Goal: Complete Application Form: Complete application form

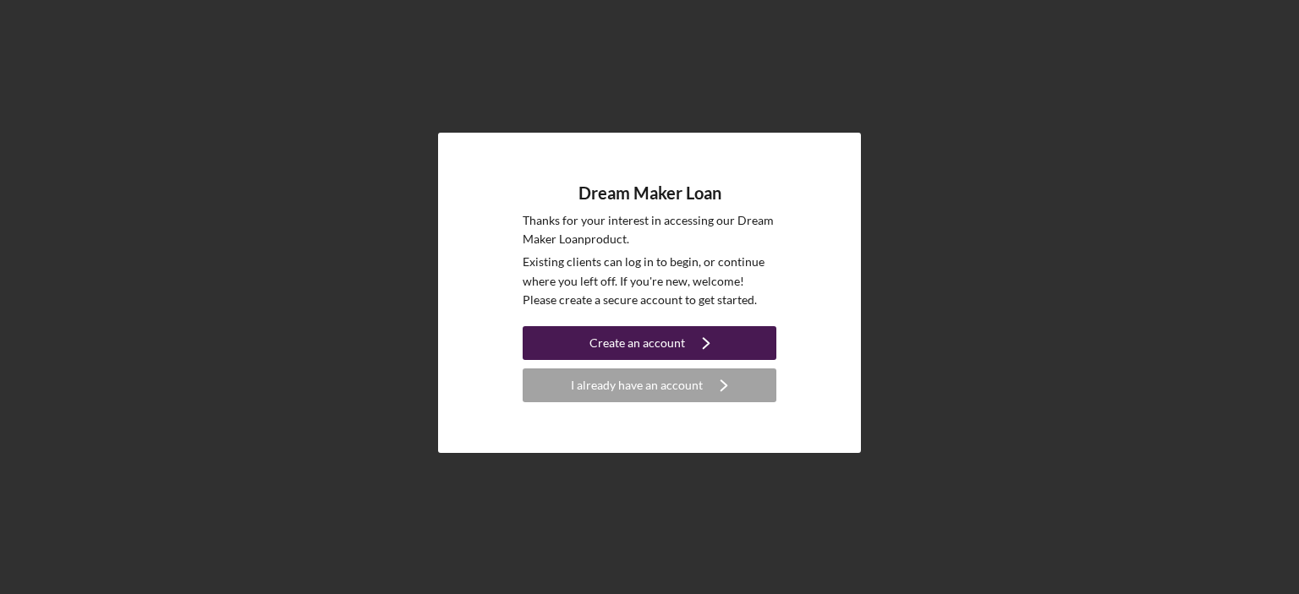
click at [624, 334] on div "Create an account" at bounding box center [637, 343] width 96 height 34
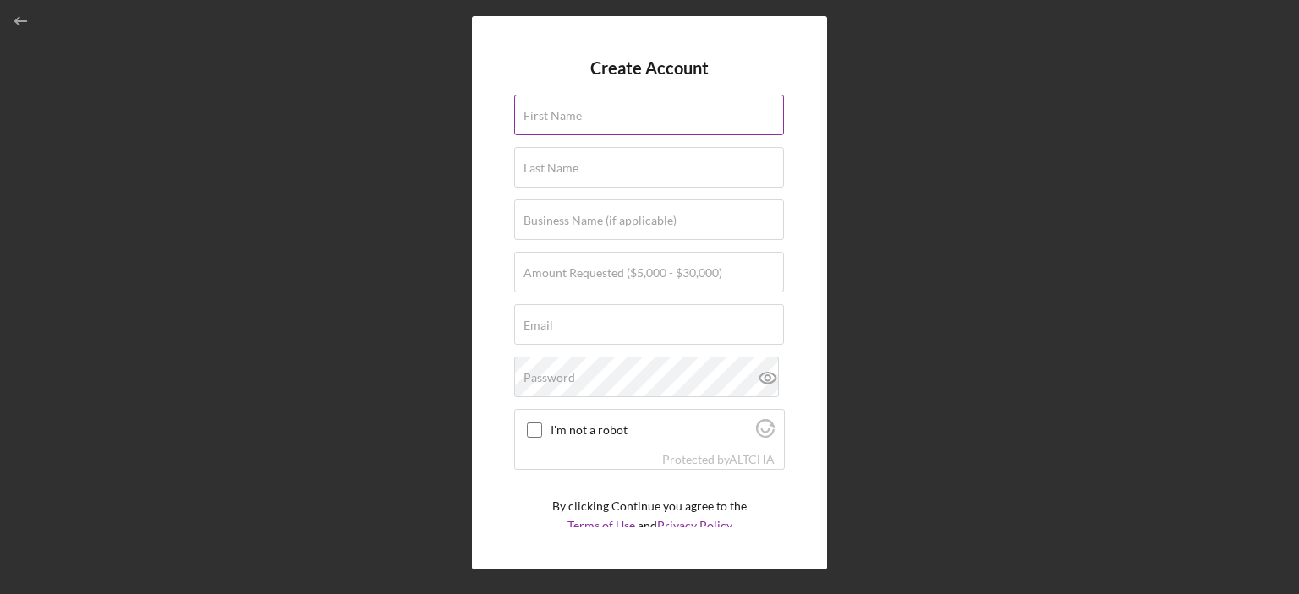
click at [594, 126] on input "First Name" at bounding box center [649, 115] width 270 height 41
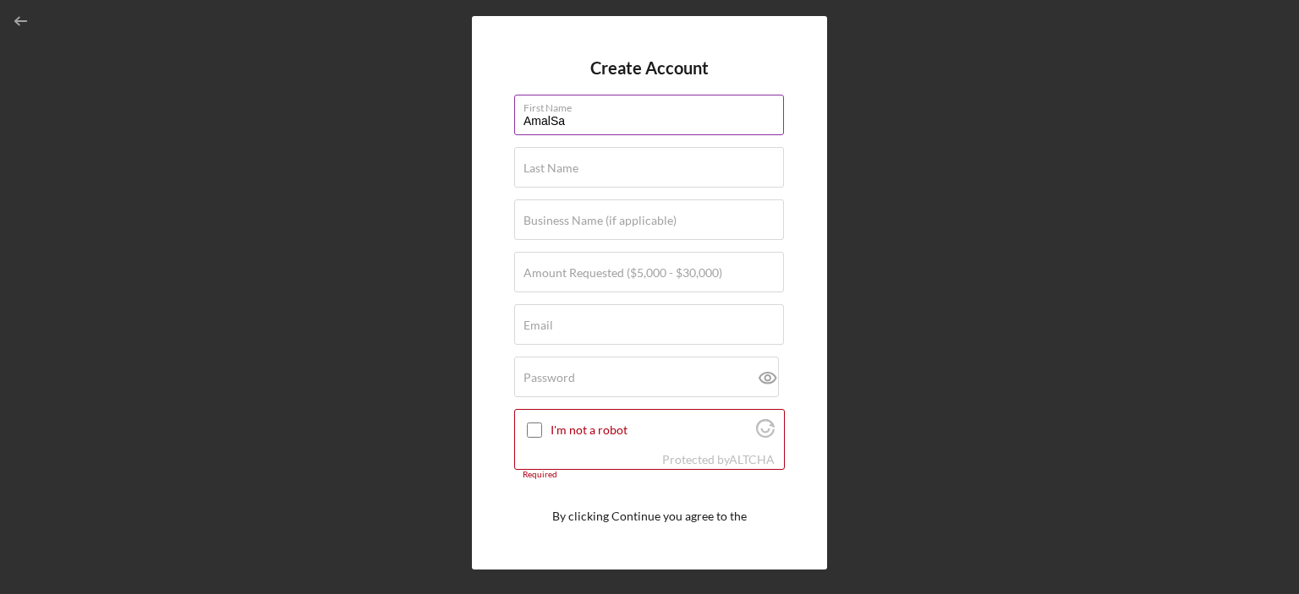
drag, startPoint x: 551, startPoint y: 120, endPoint x: 571, endPoint y: 120, distance: 19.4
click at [571, 120] on input "AmalSa" at bounding box center [649, 115] width 270 height 41
type input "Amal"
click at [562, 155] on div "Last Name Required" at bounding box center [649, 168] width 271 height 42
paste input "Sa"
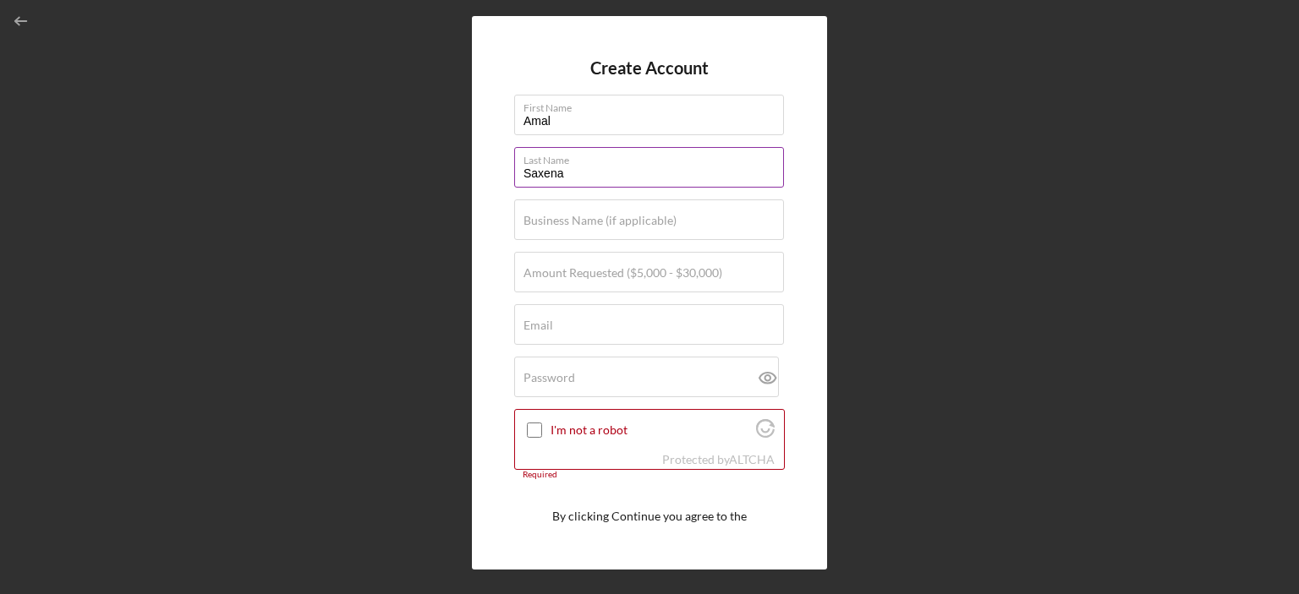
type input "Saxena"
type input "Ambe Healthcare Staffnig"
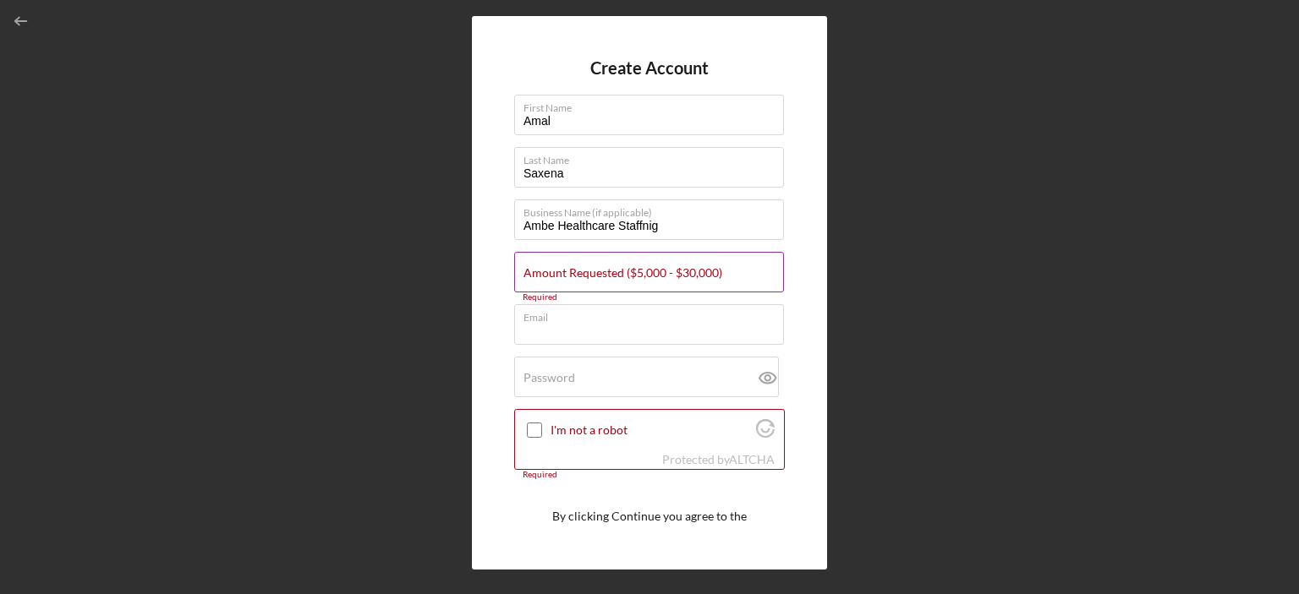
click at [650, 270] on label "Amount Requested ($5,000 - $30,000)" at bounding box center [622, 273] width 199 height 14
click at [650, 270] on input "Amount Requested ($5,000 - $30,000)" at bounding box center [649, 272] width 270 height 41
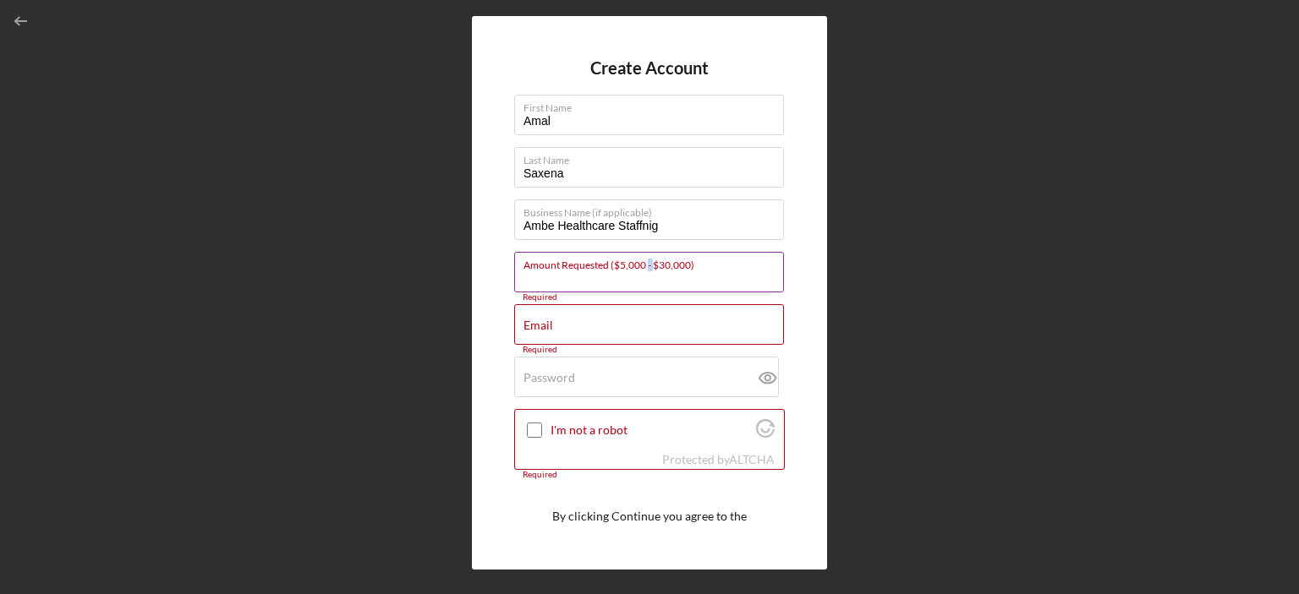
click at [650, 270] on label "Amount Requested ($5,000 - $30,000)" at bounding box center [653, 262] width 260 height 19
click at [650, 270] on input "Amount Requested ($5,000 - $30,000)" at bounding box center [649, 272] width 270 height 41
click at [650, 270] on label "Amount Requested ($5,000 - $30,000)" at bounding box center [653, 262] width 260 height 19
click at [650, 270] on input "Amount Requested ($5,000 - $30,000)" at bounding box center [649, 272] width 270 height 41
click at [632, 334] on input "Email" at bounding box center [649, 324] width 270 height 41
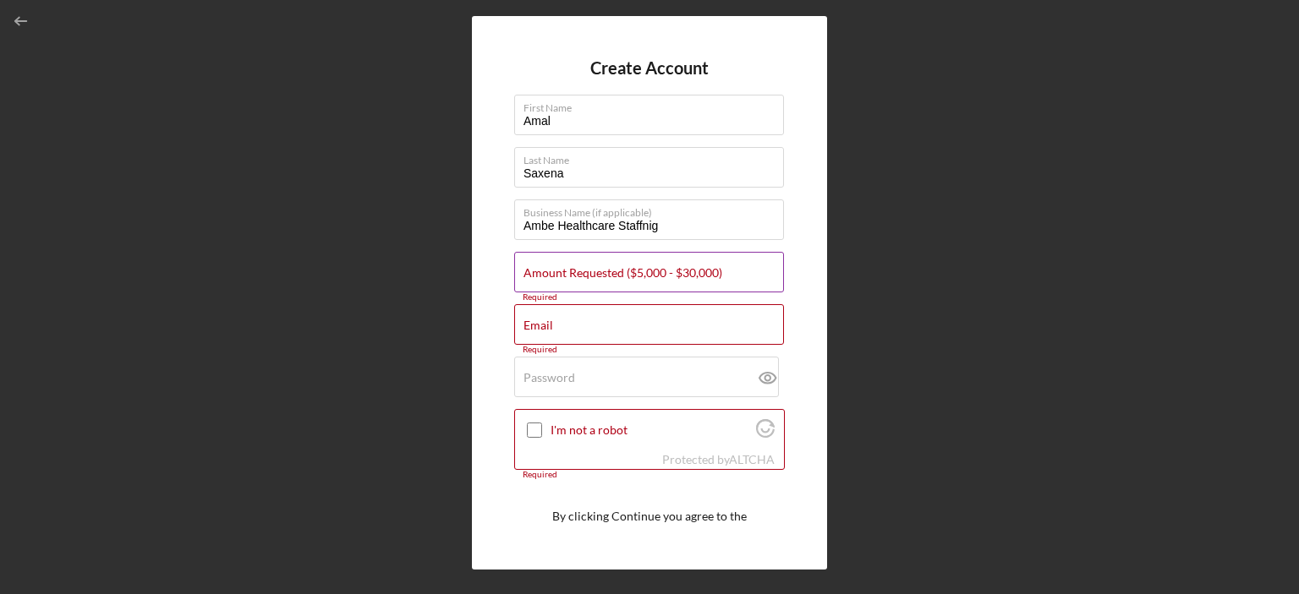
click at [679, 271] on label "Amount Requested ($5,000 - $30,000)" at bounding box center [622, 273] width 199 height 14
click at [679, 271] on input "Amount Requested ($5,000 - $30,000)" at bounding box center [649, 272] width 270 height 41
click at [677, 271] on label "Amount Requested ($5,000 - $30,000)" at bounding box center [653, 262] width 260 height 19
click at [677, 271] on input "$5,000" at bounding box center [649, 272] width 270 height 41
click at [677, 271] on label "Amount Requested ($5,000 - $30,000)" at bounding box center [653, 262] width 260 height 19
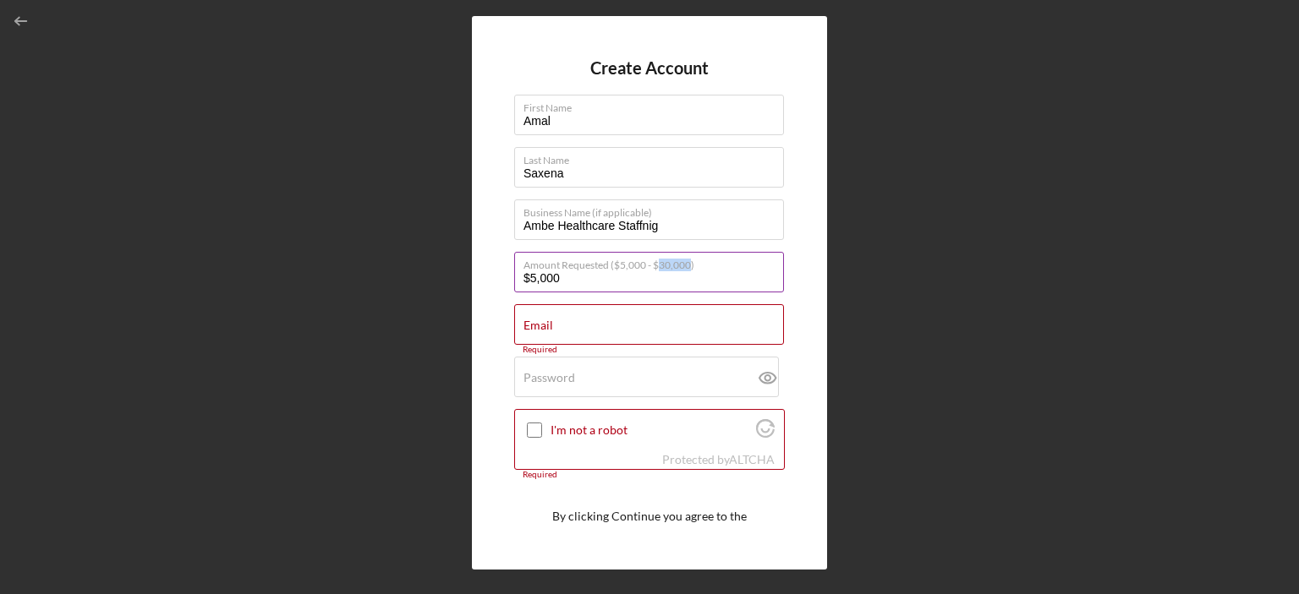
click at [677, 271] on input "$5,000" at bounding box center [649, 272] width 270 height 41
click at [677, 271] on label "Amount Requested ($5,000 - $30,000)" at bounding box center [653, 262] width 260 height 19
click at [677, 271] on input "$5,000" at bounding box center [649, 272] width 270 height 41
click at [673, 283] on input "$5,000" at bounding box center [649, 272] width 270 height 41
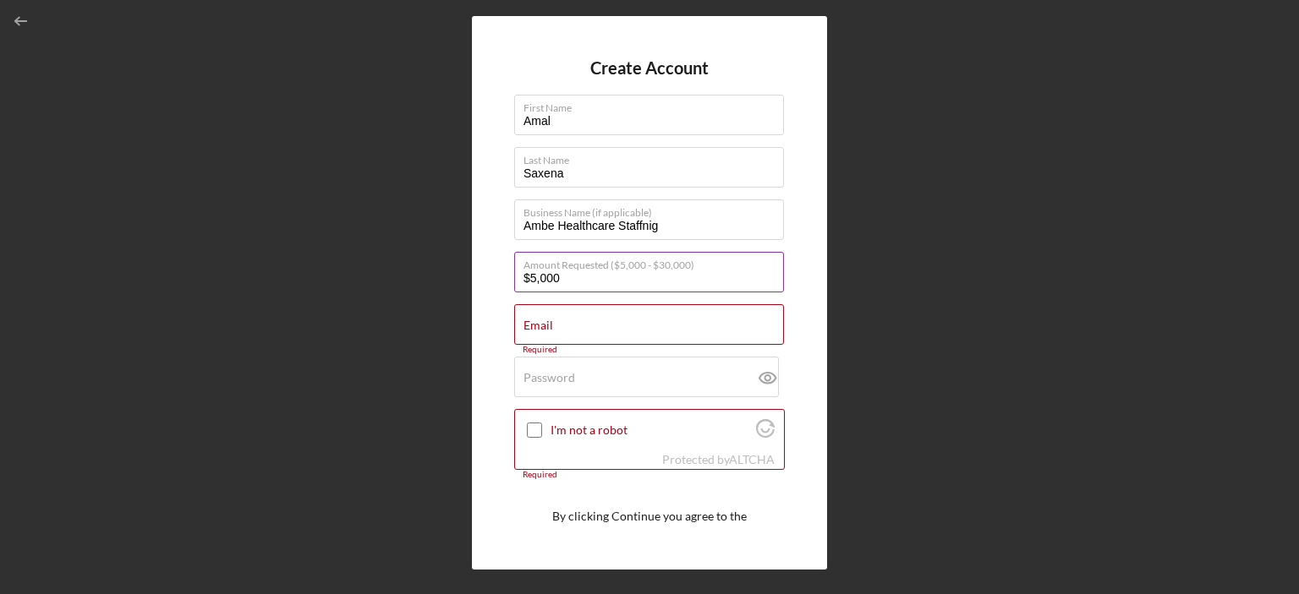
click at [673, 283] on input "$5,000" at bounding box center [649, 272] width 270 height 41
type input "$30,000"
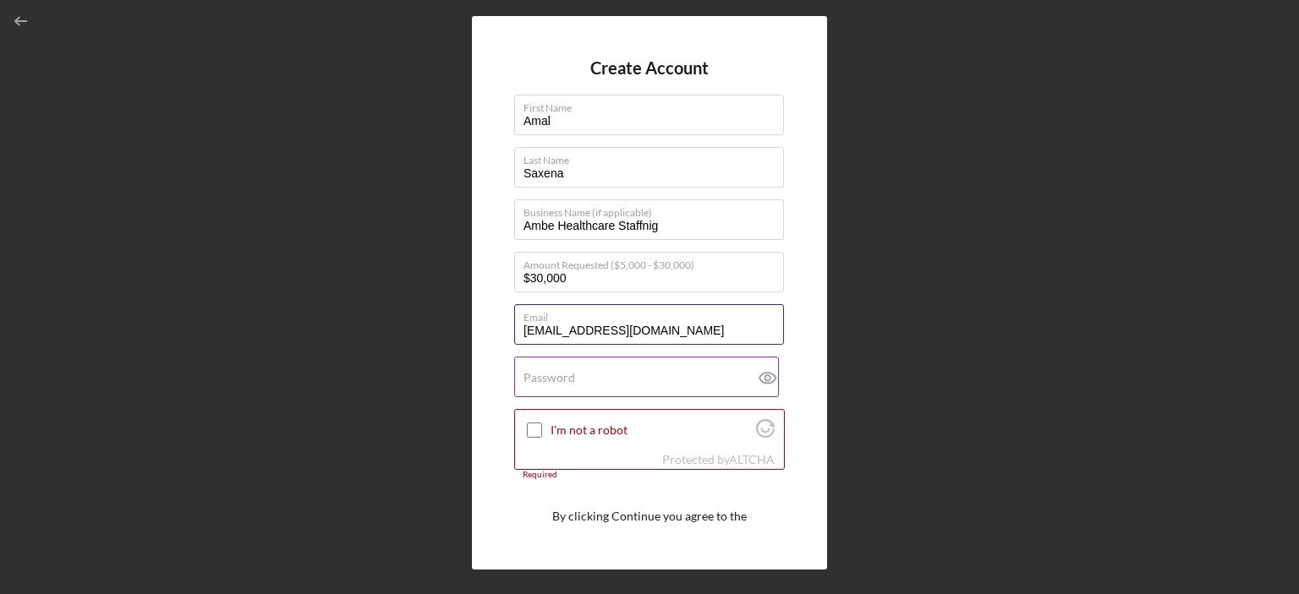
type input "[EMAIL_ADDRESS][DOMAIN_NAME]"
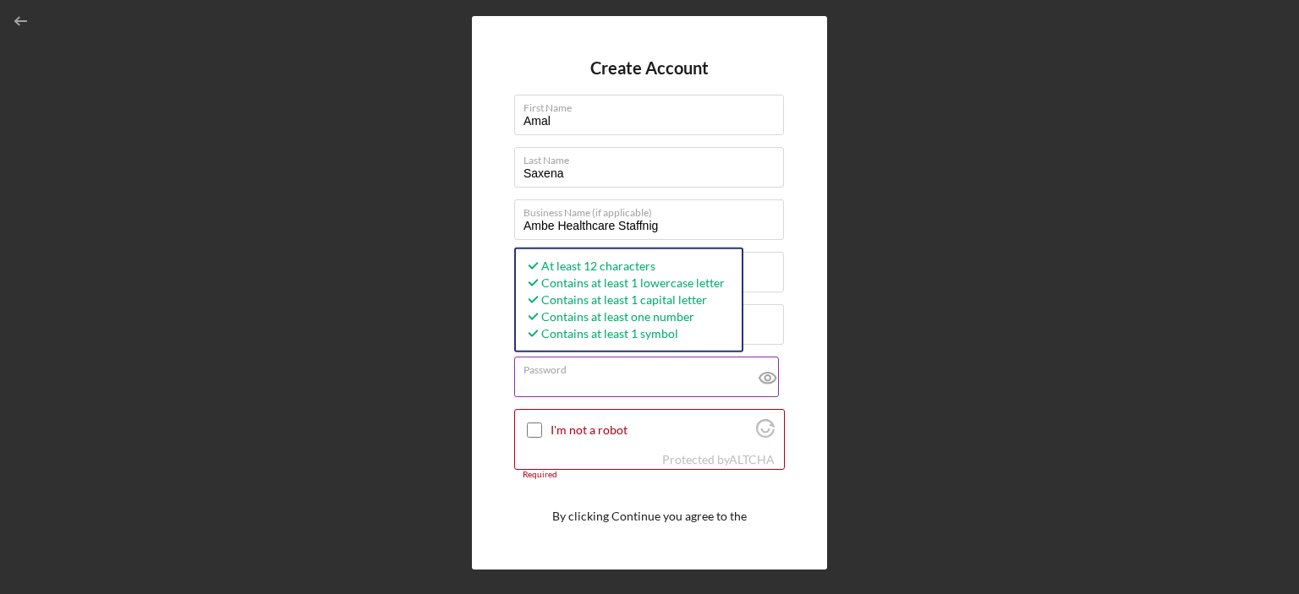
click at [768, 369] on icon at bounding box center [768, 378] width 42 height 42
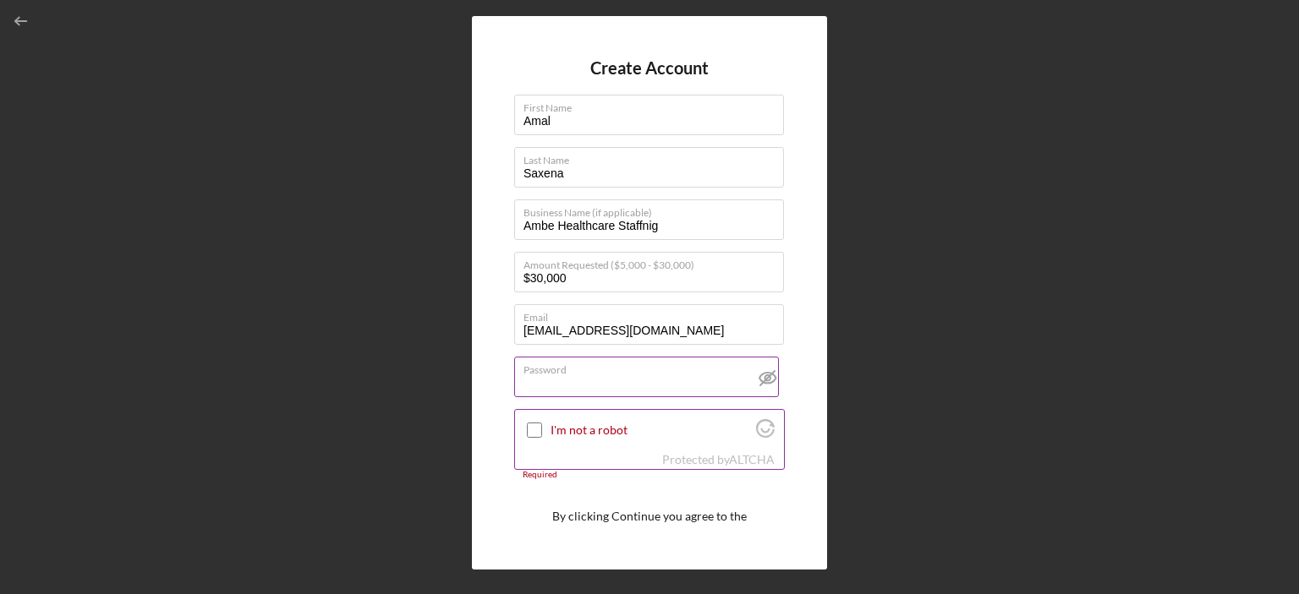
click at [605, 430] on label "I'm not a robot" at bounding box center [650, 431] width 200 height 14
click at [542, 430] on input "I'm not a robot" at bounding box center [534, 430] width 15 height 15
paste input "tru"
checkbox input "true"
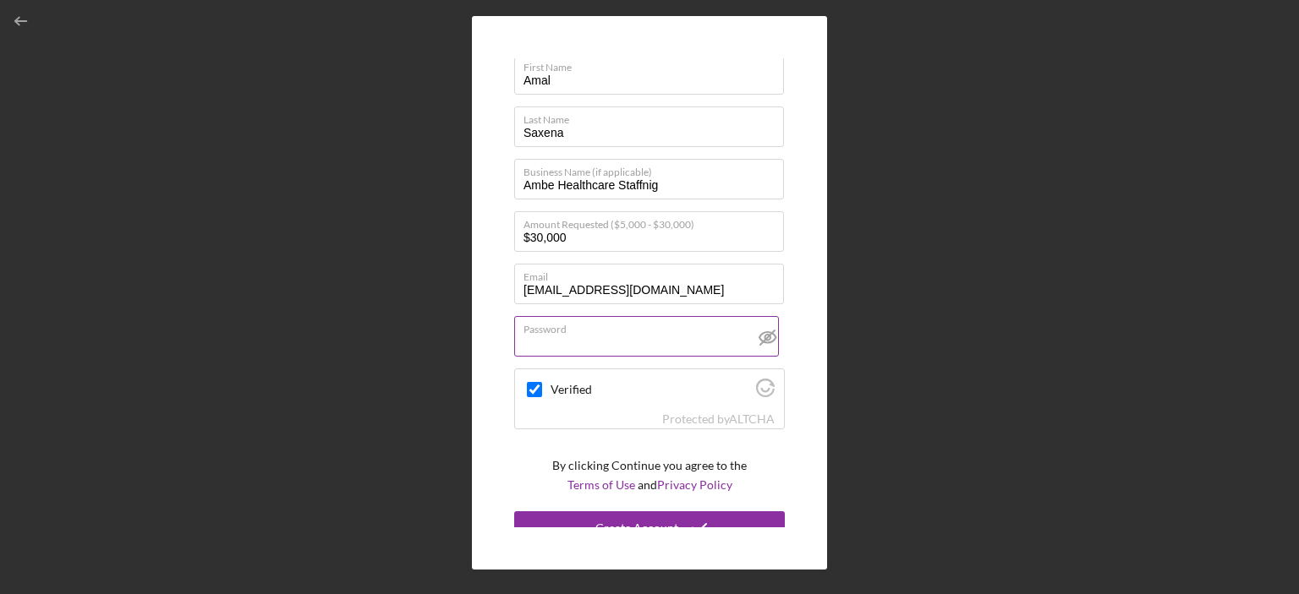
scroll to position [58, 0]
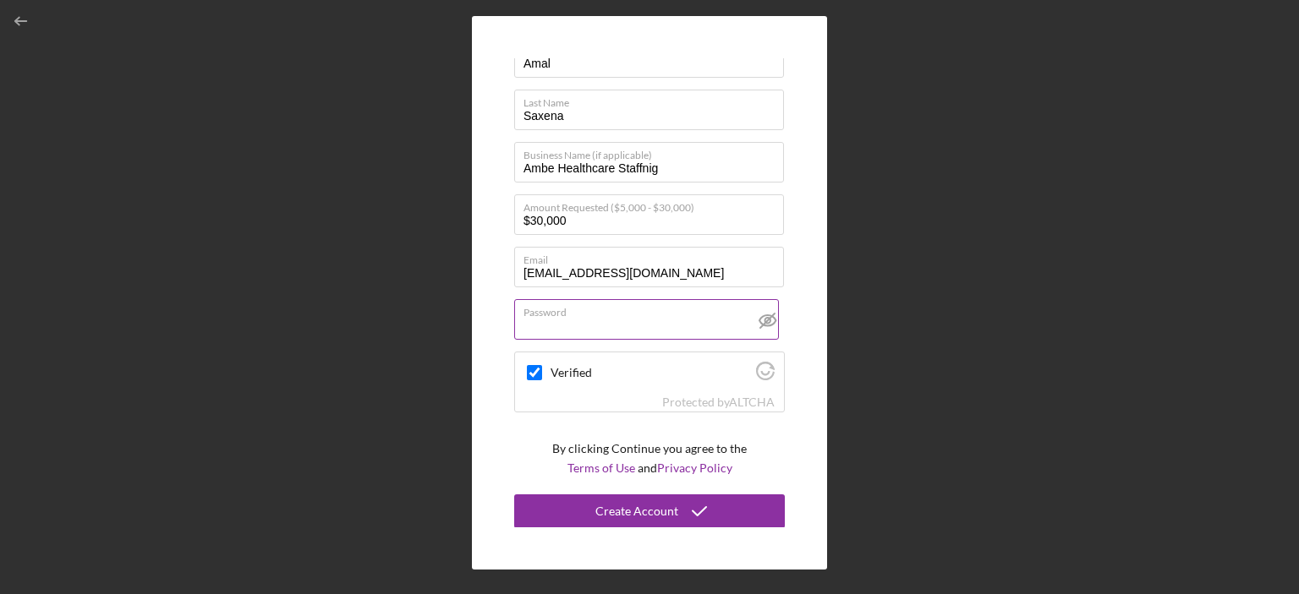
drag, startPoint x: 632, startPoint y: 503, endPoint x: 670, endPoint y: 485, distance: 42.4
click at [633, 503] on div "Create Account" at bounding box center [636, 512] width 83 height 34
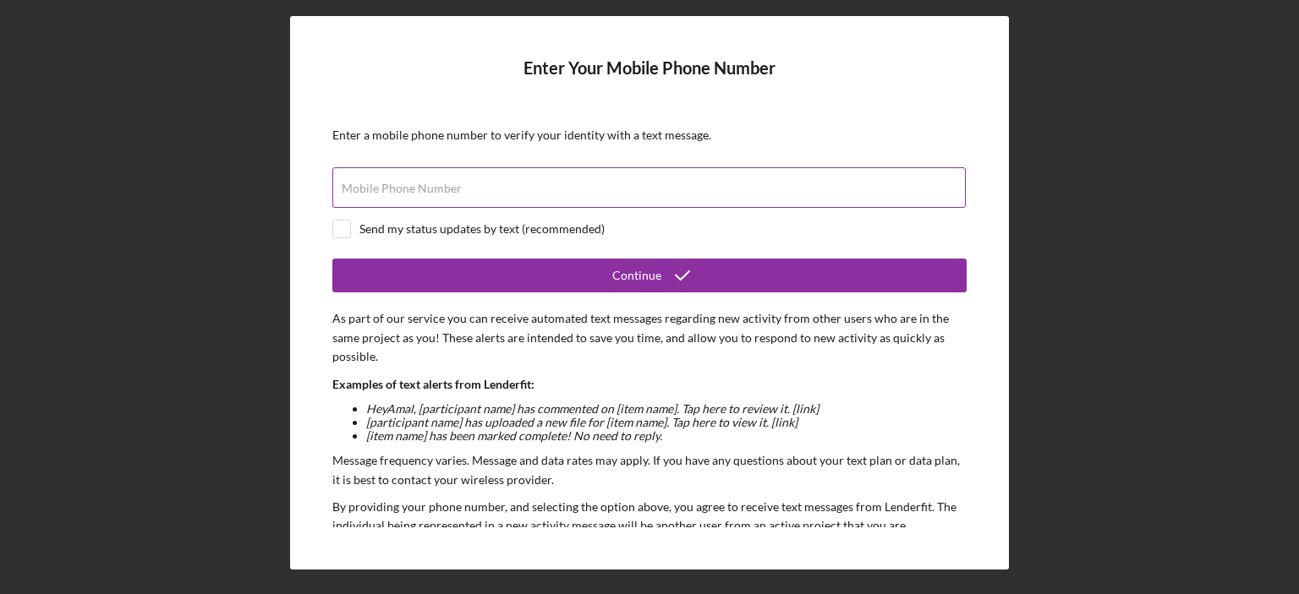
click at [507, 174] on div "Mobile Phone Number" at bounding box center [649, 188] width 634 height 42
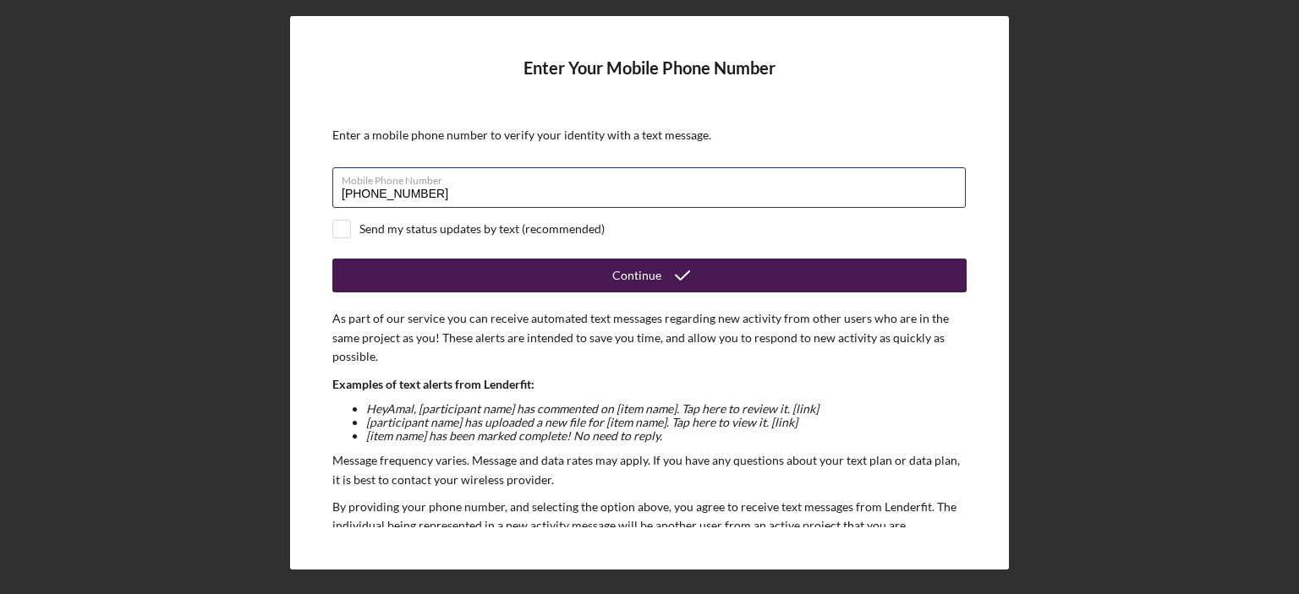
type input "[PHONE_NUMBER]"
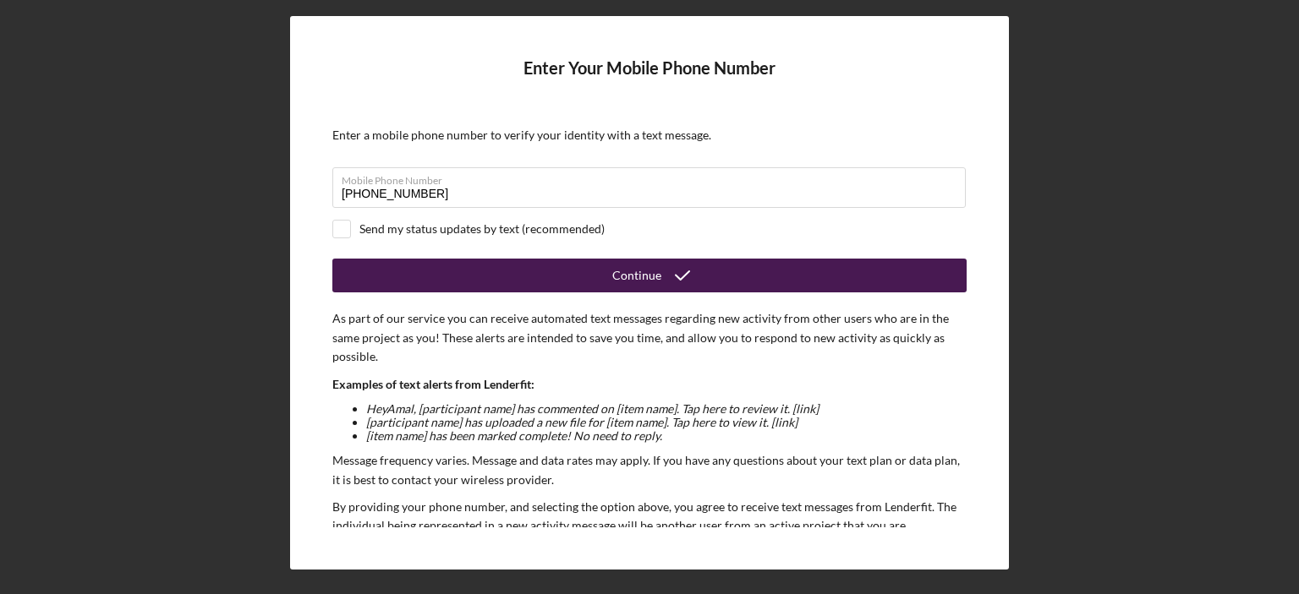
click at [517, 285] on button "Continue" at bounding box center [649, 276] width 634 height 34
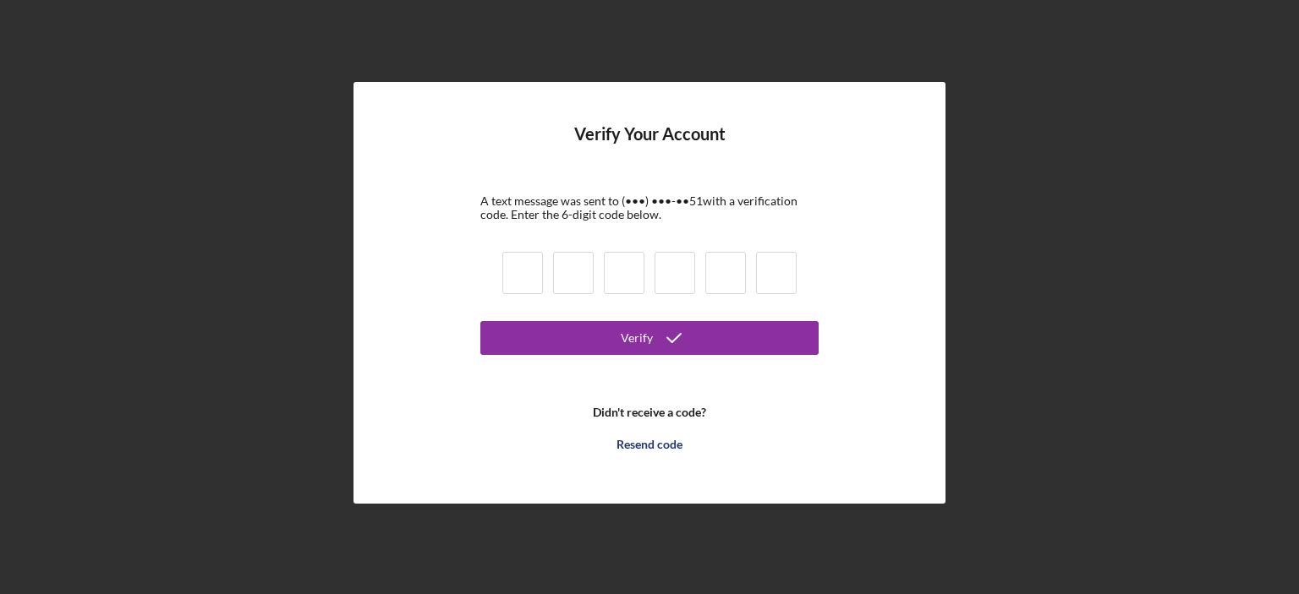
click at [508, 277] on input at bounding box center [522, 273] width 41 height 42
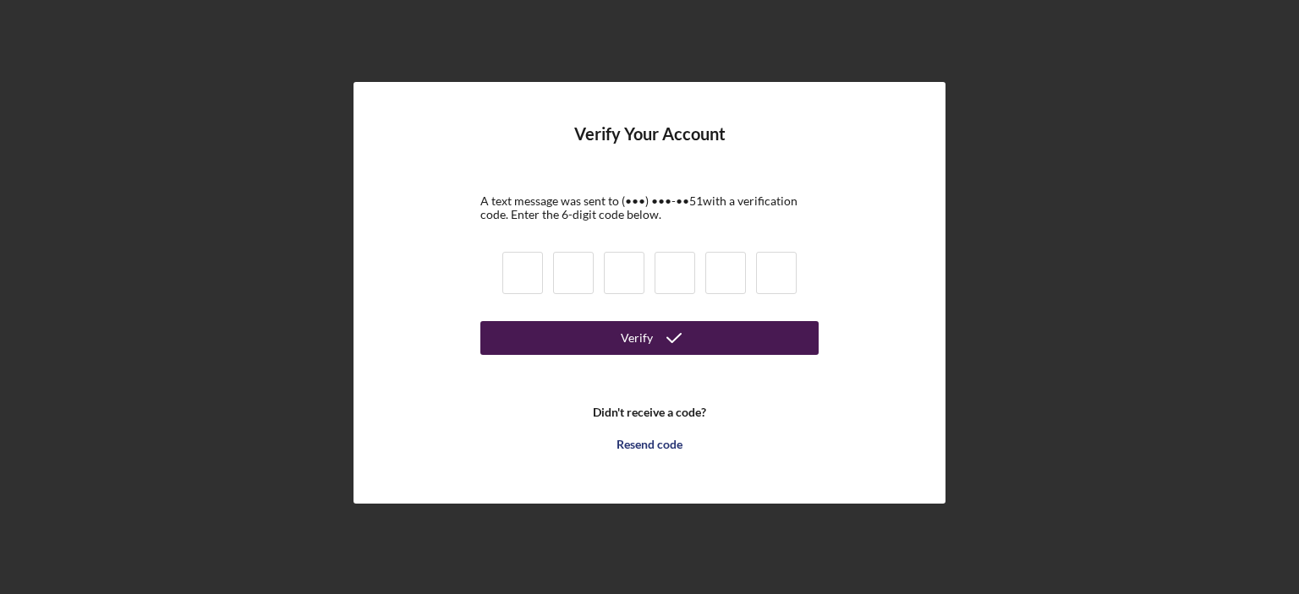
paste input "3"
type input "3"
type input "1"
type input "0"
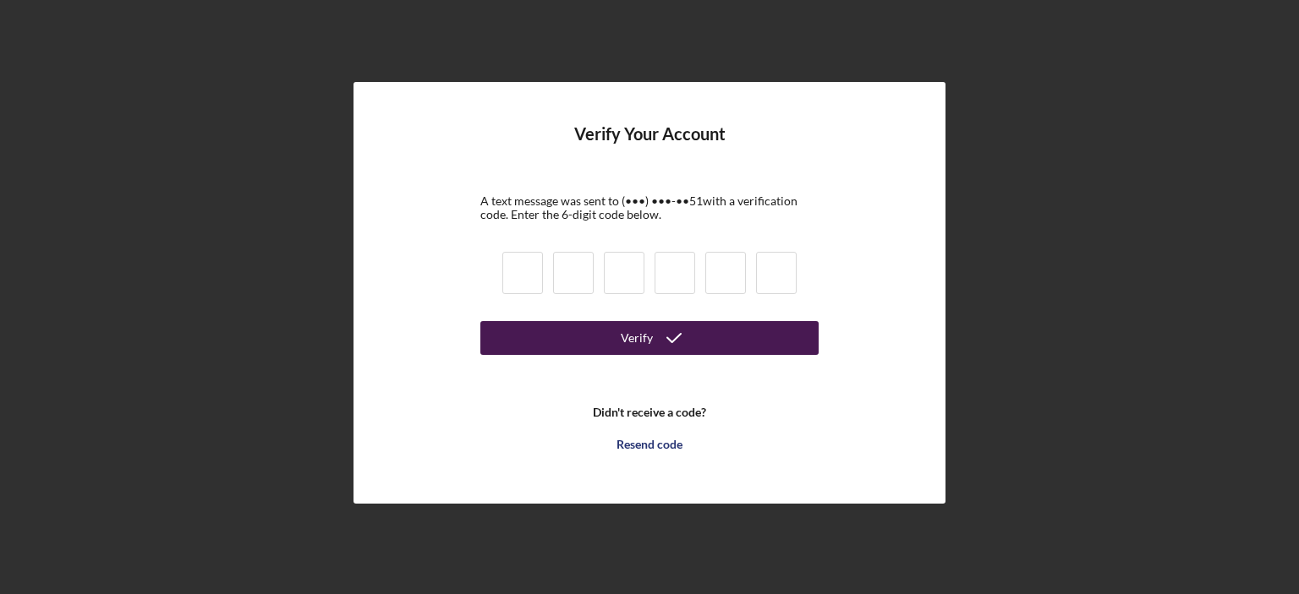
type input "9"
type input "0"
click at [605, 325] on button "Verify" at bounding box center [649, 338] width 338 height 34
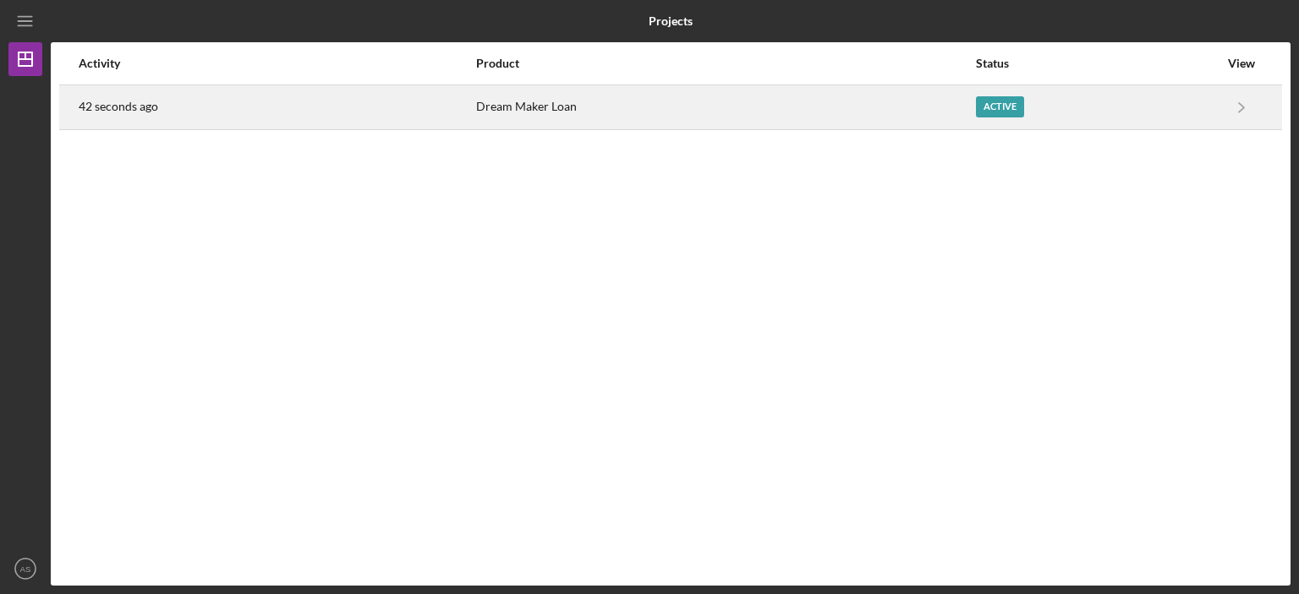
click at [113, 107] on time "42 seconds ago" at bounding box center [118, 107] width 79 height 14
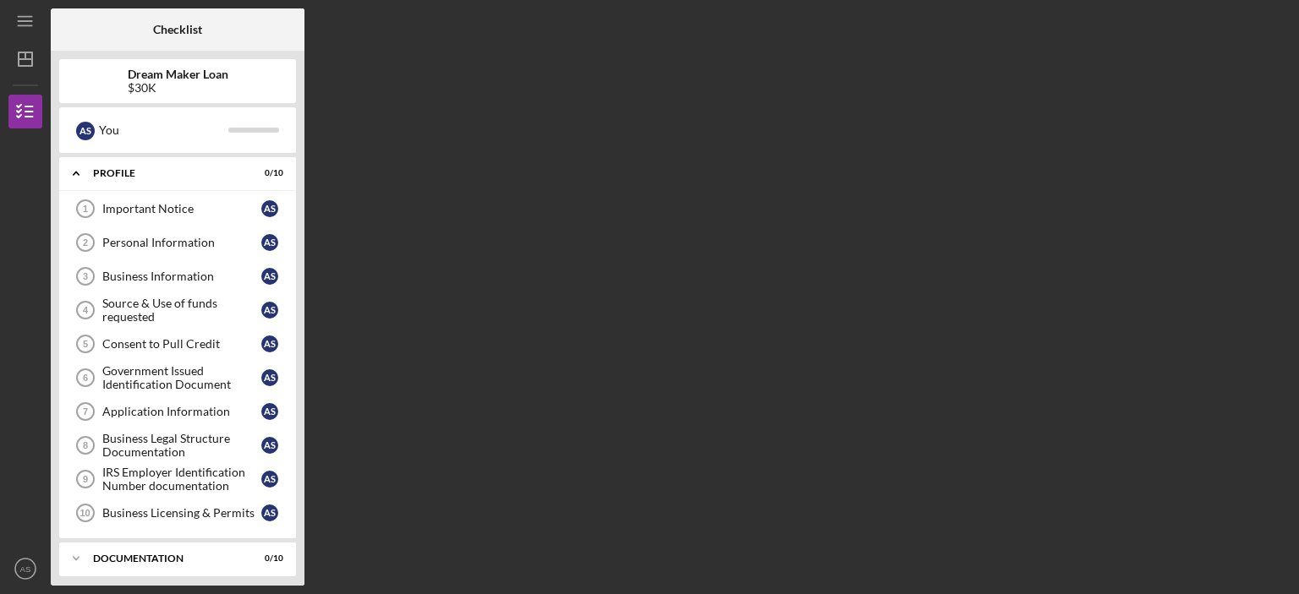
click at [1282, 40] on div "Checklist Dream Maker Loan $30K A S You Icon/Expander Profile 0 / 10 Important …" at bounding box center [671, 297] width 1240 height 578
click at [17, 66] on icon "Icon/Dashboard" at bounding box center [25, 59] width 42 height 42
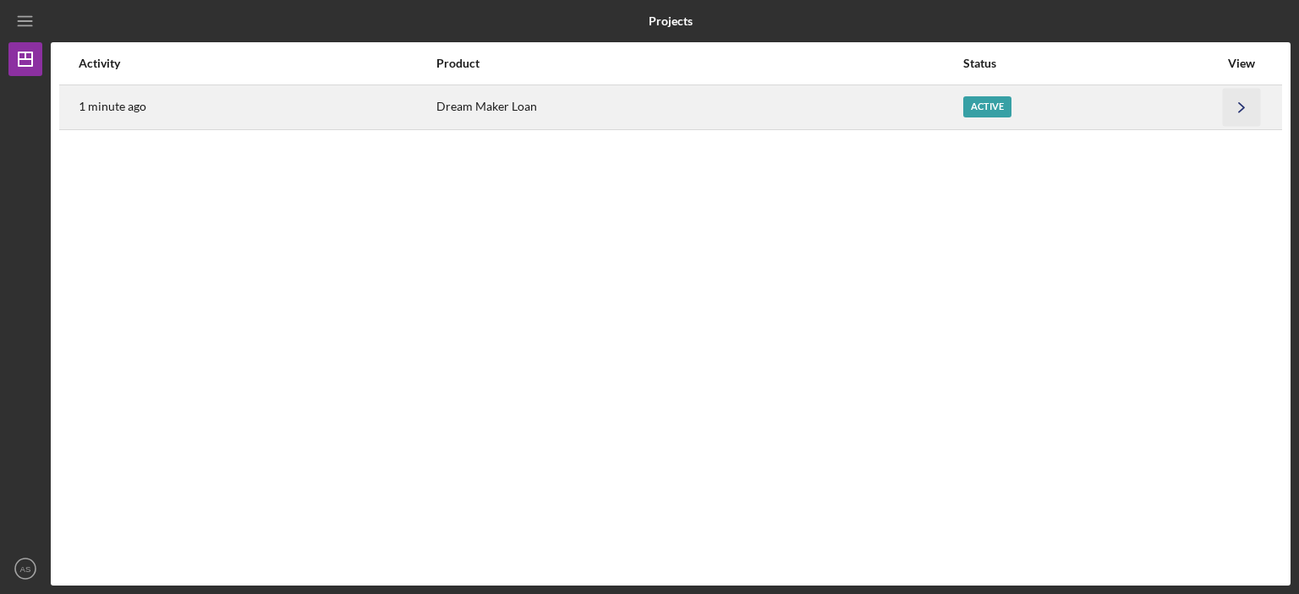
click at [1245, 104] on icon "Icon/Navigate" at bounding box center [1242, 107] width 38 height 38
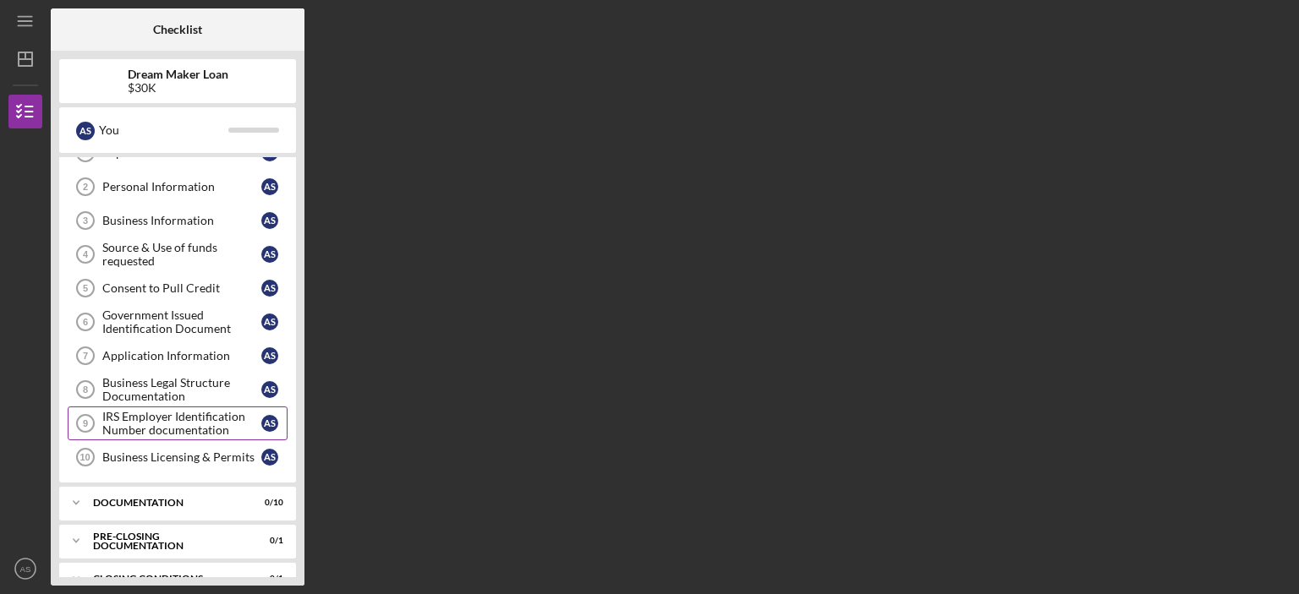
scroll to position [80, 0]
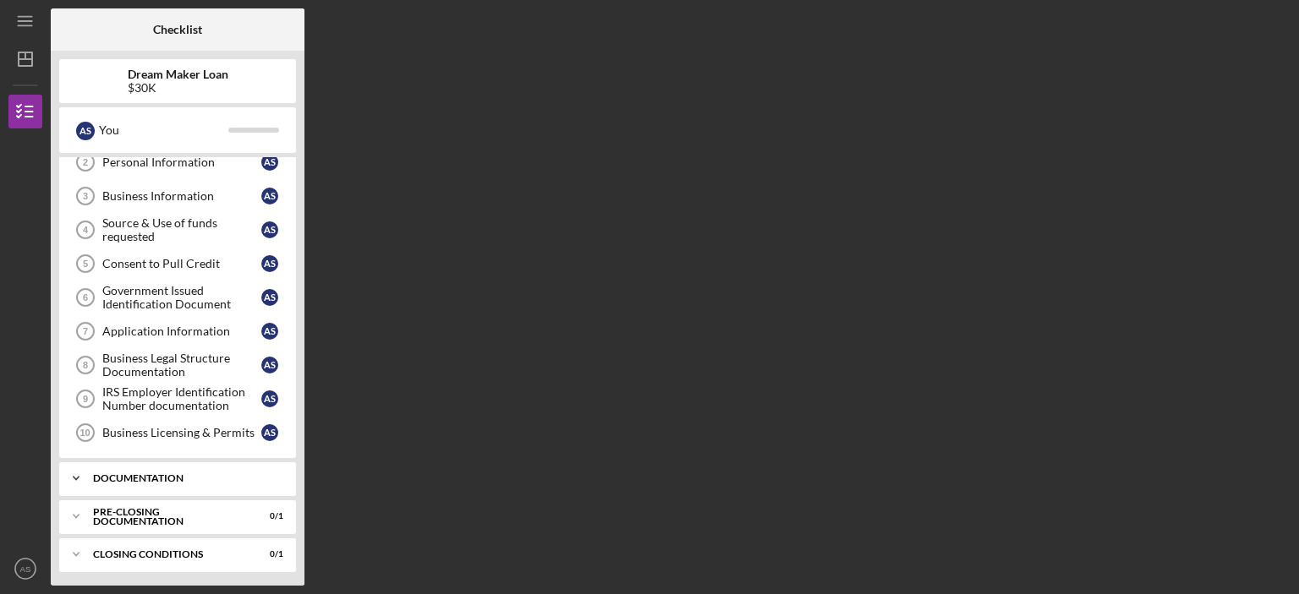
click at [73, 474] on icon "Icon/Expander" at bounding box center [76, 479] width 34 height 34
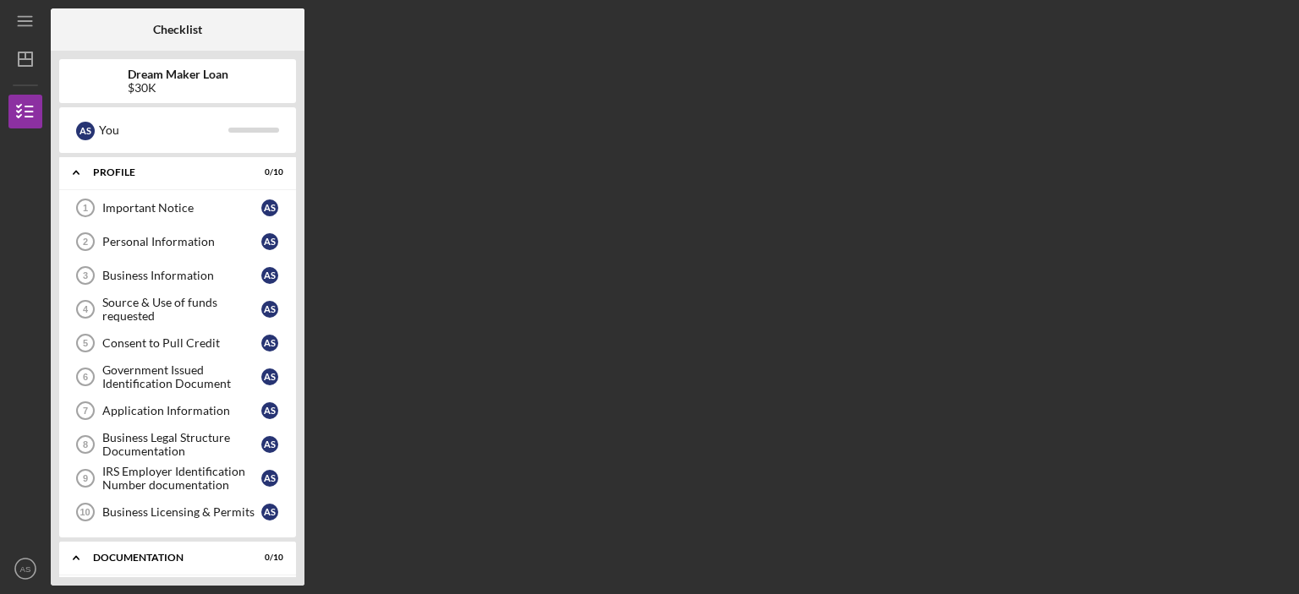
scroll to position [0, 0]
drag, startPoint x: 68, startPoint y: 206, endPoint x: 173, endPoint y: 218, distance: 105.5
click at [179, 239] on div "Important Notice 1 Important Notice A S Personal Information 2 Personal Informa…" at bounding box center [177, 365] width 237 height 347
click at [173, 216] on link "Important Notice 1 Important Notice A S" at bounding box center [178, 209] width 220 height 34
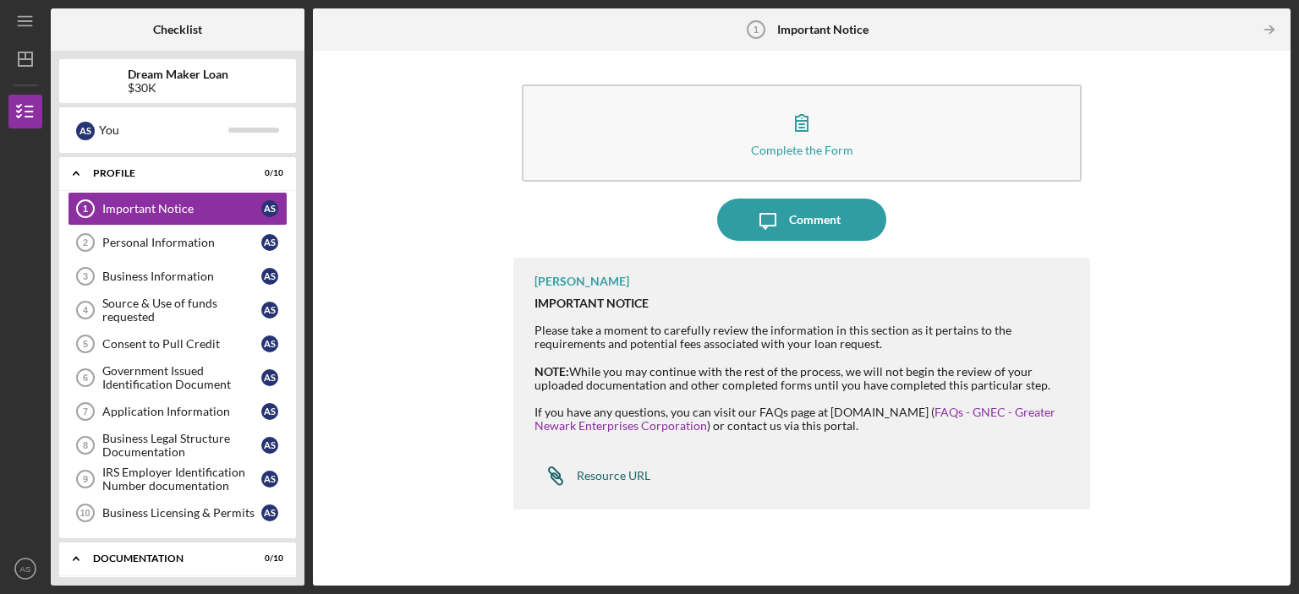
click at [599, 476] on div "Resource URL" at bounding box center [614, 476] width 74 height 14
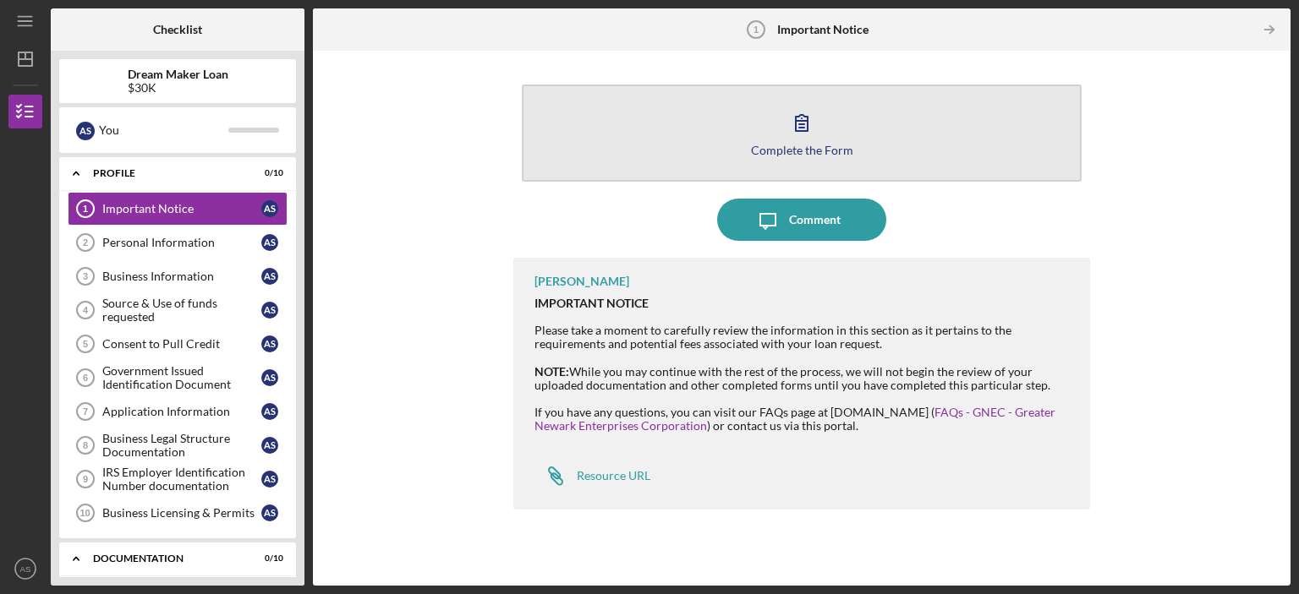
click at [797, 151] on div "Complete the Form" at bounding box center [802, 150] width 102 height 13
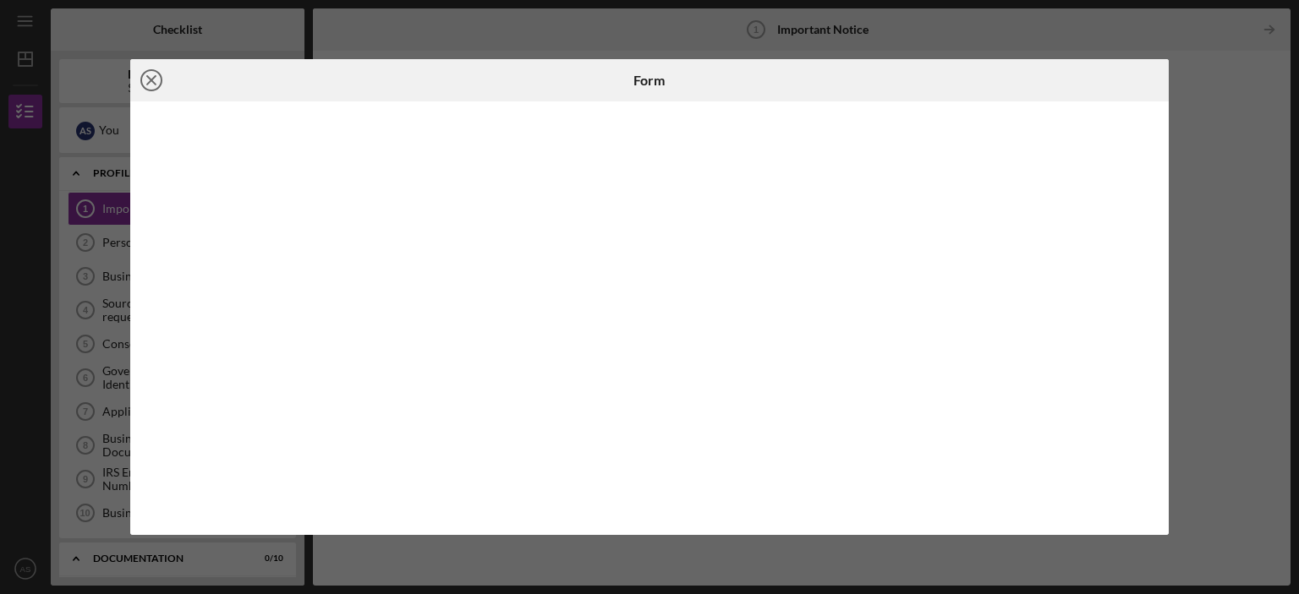
click at [150, 79] on line at bounding box center [151, 80] width 8 height 8
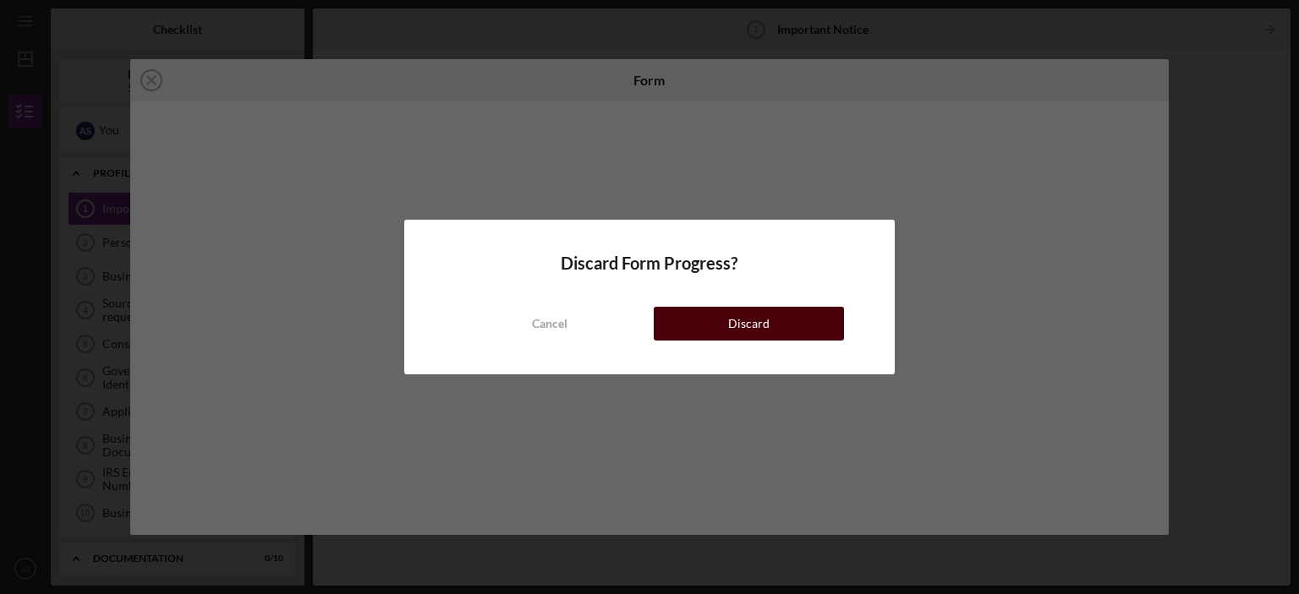
click at [699, 324] on button "Discard" at bounding box center [749, 324] width 190 height 34
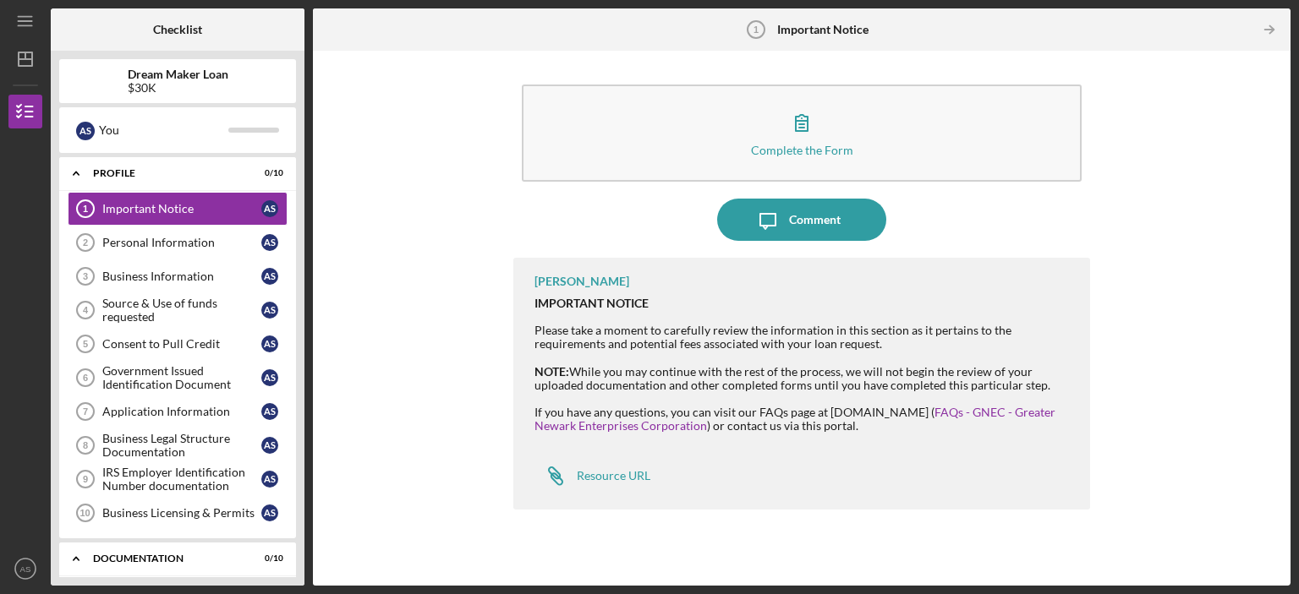
drag, startPoint x: 214, startPoint y: 243, endPoint x: 886, endPoint y: -102, distance: 755.6
click at [886, 0] on html "Icon/Menu Important Notice 1 Important Notice Checklist Dream Maker Loan $30K A…" at bounding box center [649, 297] width 1299 height 594
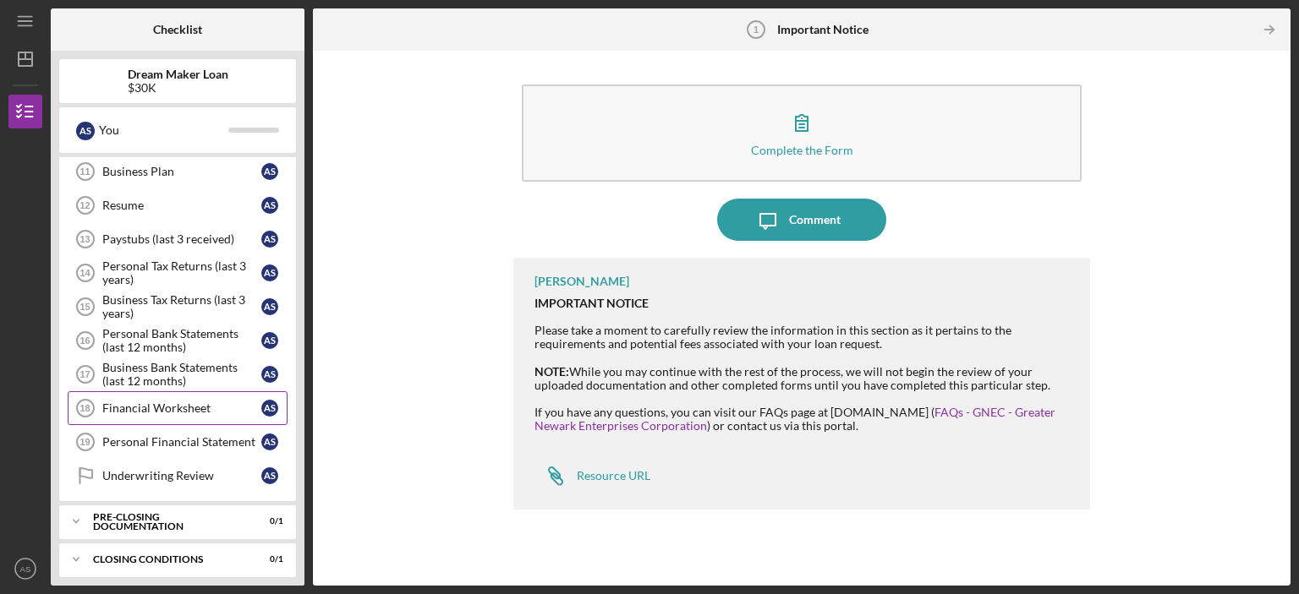
scroll to position [424, 0]
click at [167, 439] on div "Personal Financial Statement" at bounding box center [181, 442] width 159 height 14
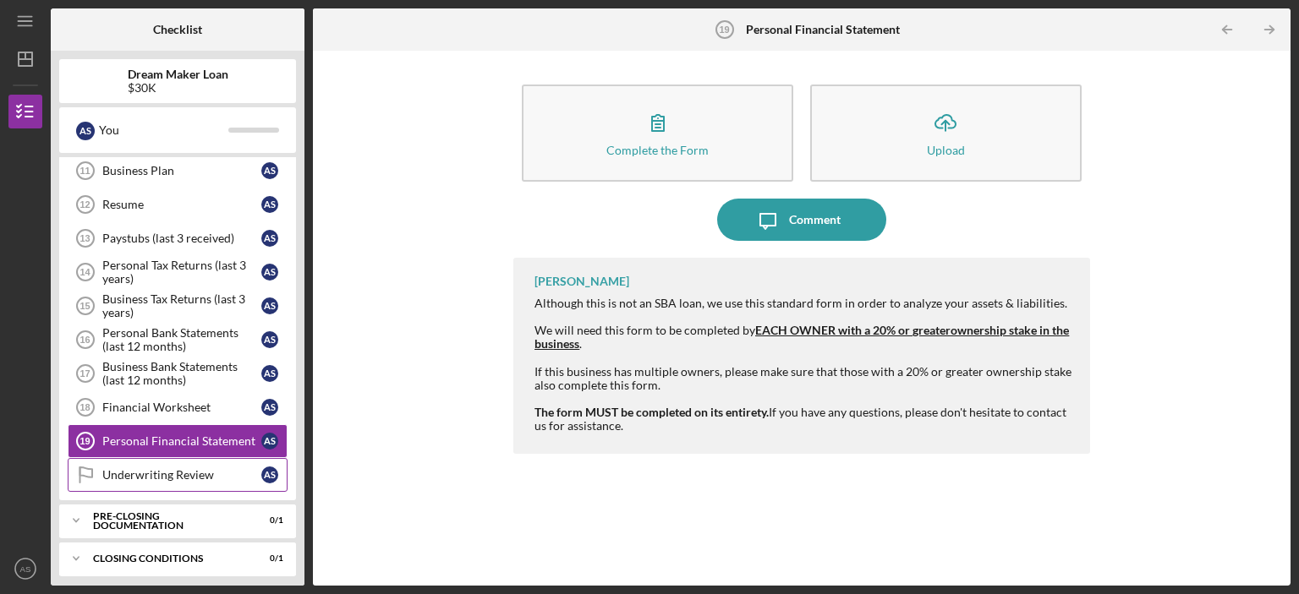
click at [171, 479] on link "Underwriting Review Underwriting Review A S" at bounding box center [178, 475] width 220 height 34
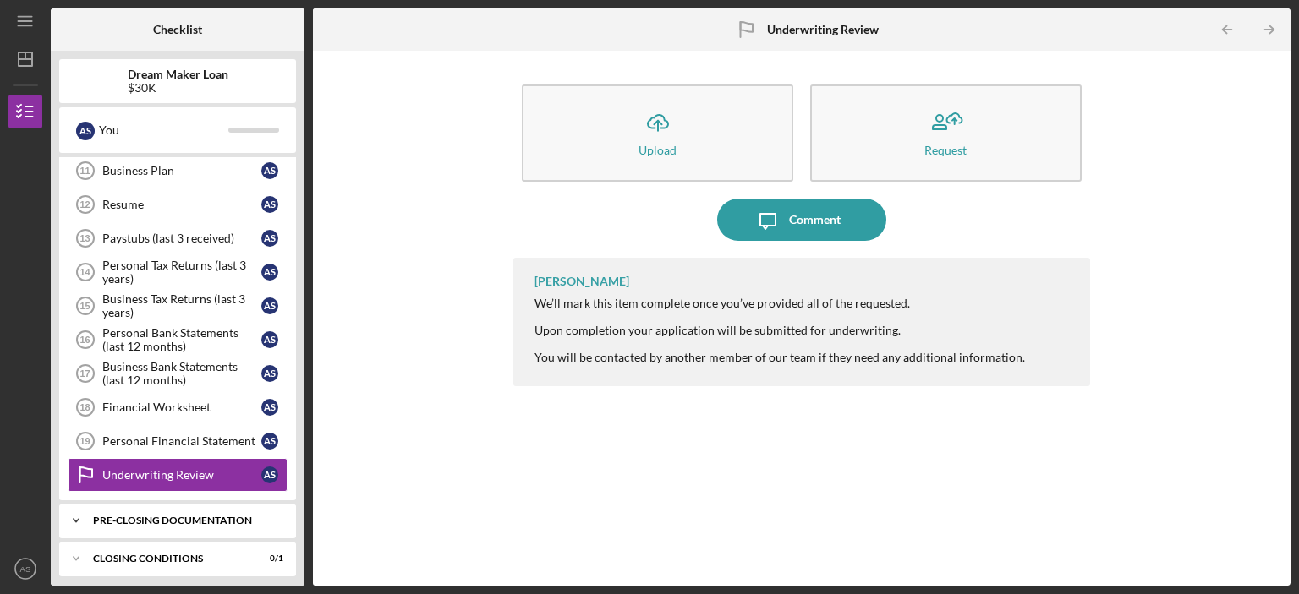
click at [125, 504] on div "Icon/Expander Pre-Closing Documentation 0 / 1" at bounding box center [177, 521] width 237 height 34
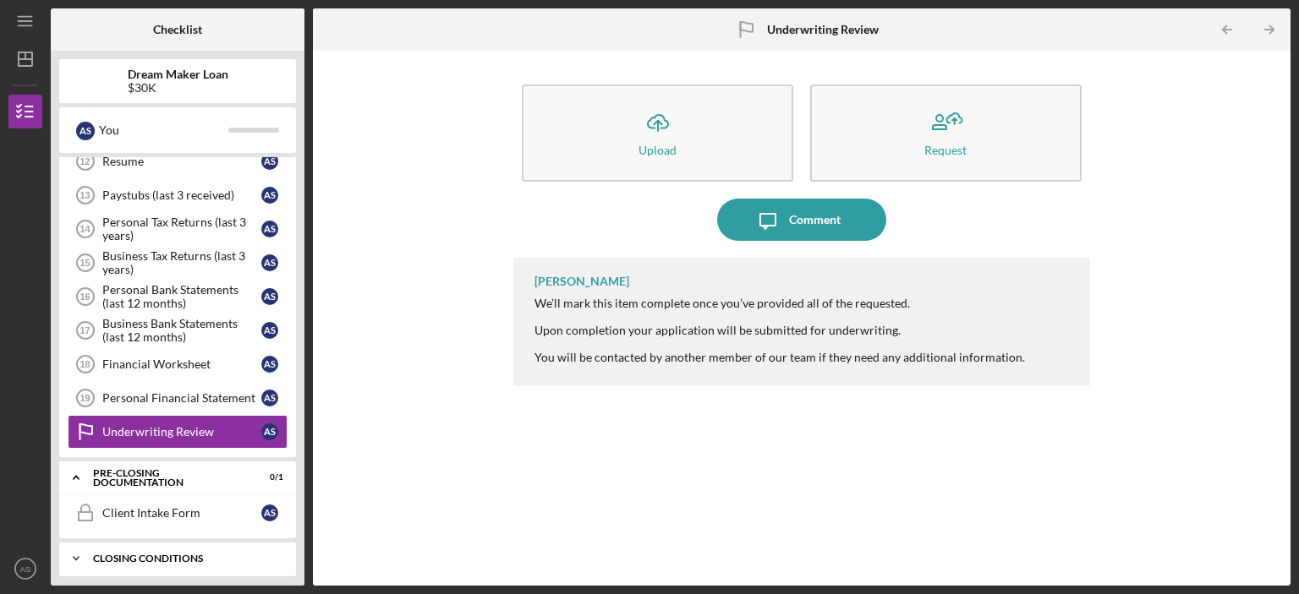
click at [179, 554] on div "Closing Conditions" at bounding box center [184, 559] width 182 height 10
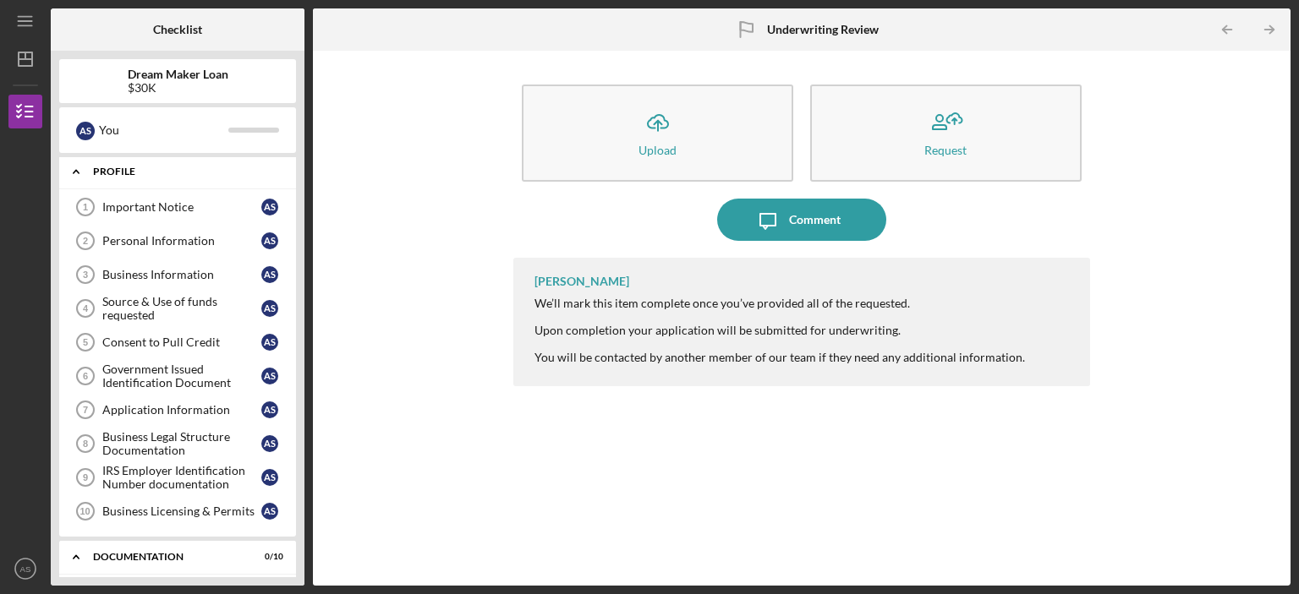
scroll to position [0, 0]
click at [3, 50] on div "Icon/Menu Underwriting Review Underwriting Review Checklist Dream Maker Loan $3…" at bounding box center [649, 297] width 1299 height 594
click at [10, 55] on icon "Icon/Dashboard" at bounding box center [25, 59] width 42 height 42
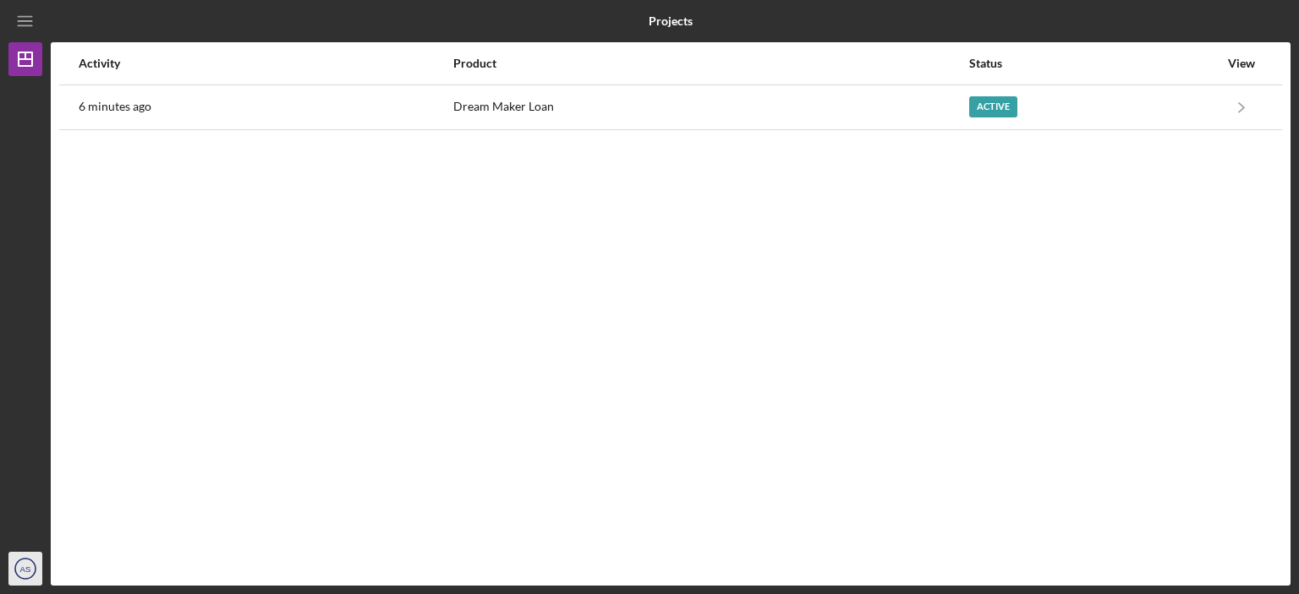
click at [17, 570] on icon "AS" at bounding box center [25, 569] width 34 height 42
